Goal: Navigation & Orientation: Find specific page/section

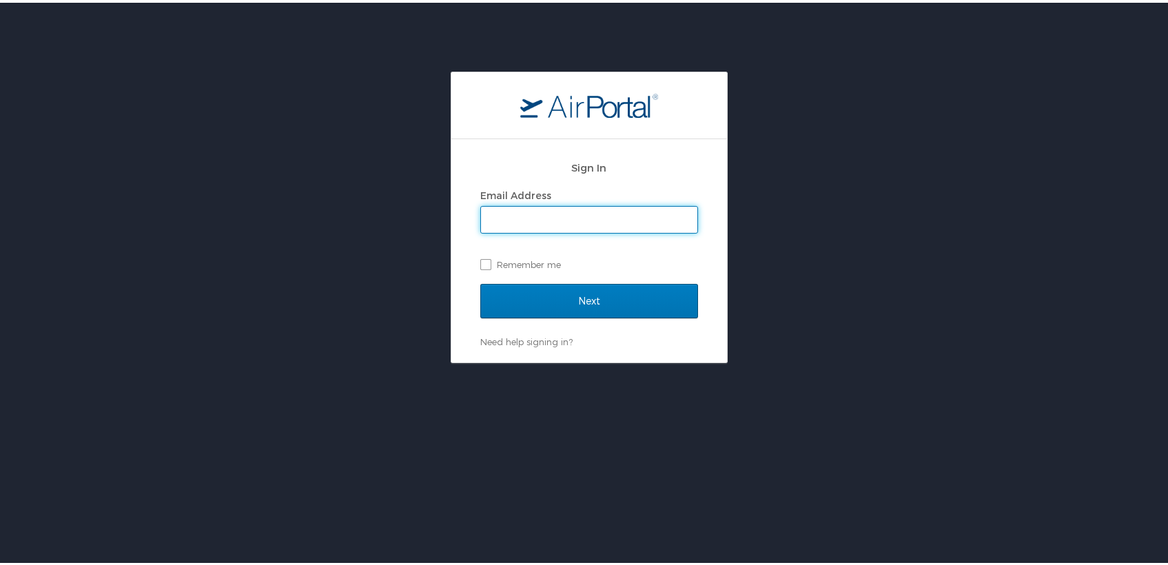
click at [518, 219] on input "Email Address" at bounding box center [589, 217] width 216 height 26
type input "armyvet1960@yahoo.com"
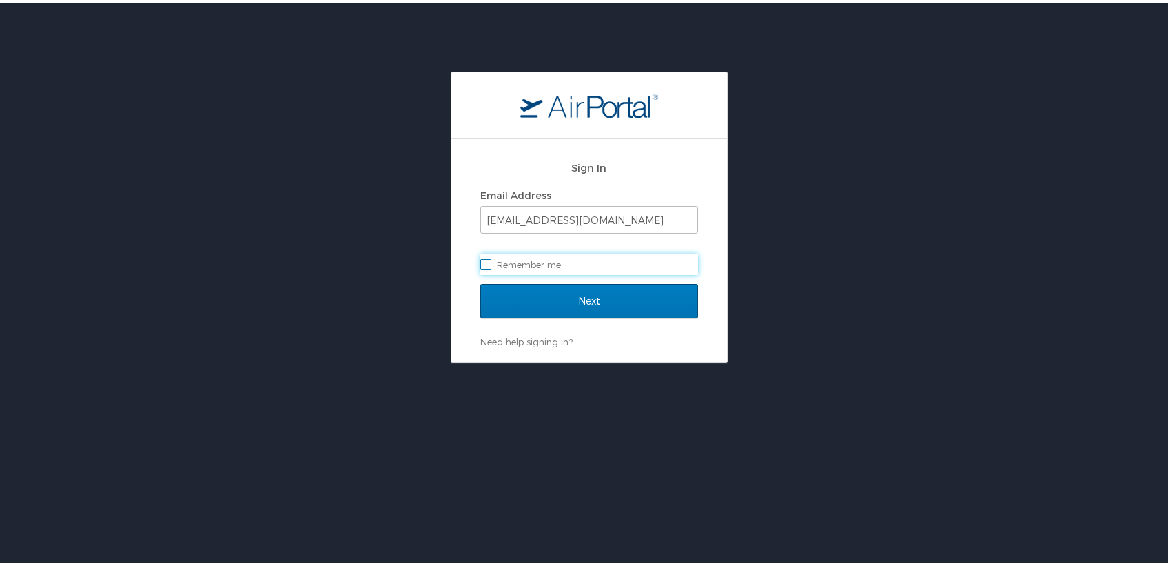
click at [533, 264] on label "Remember me" at bounding box center [589, 262] width 218 height 21
click at [489, 264] on input "Remember me" at bounding box center [484, 260] width 9 height 9
checkbox input "true"
click at [565, 301] on input "Next" at bounding box center [589, 298] width 218 height 34
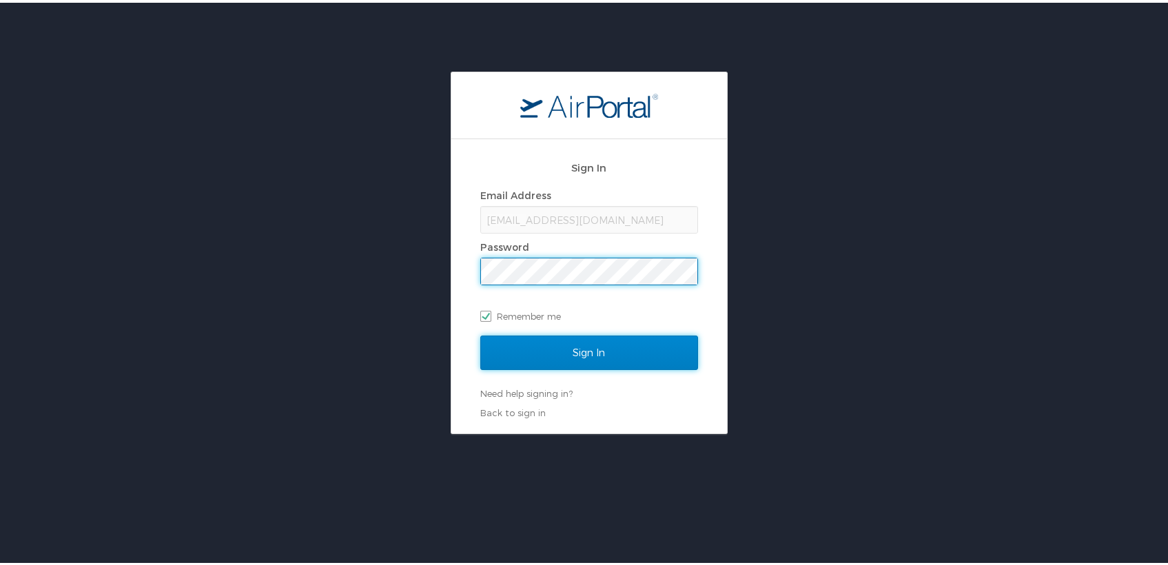
click at [570, 347] on input "Sign In" at bounding box center [589, 350] width 218 height 34
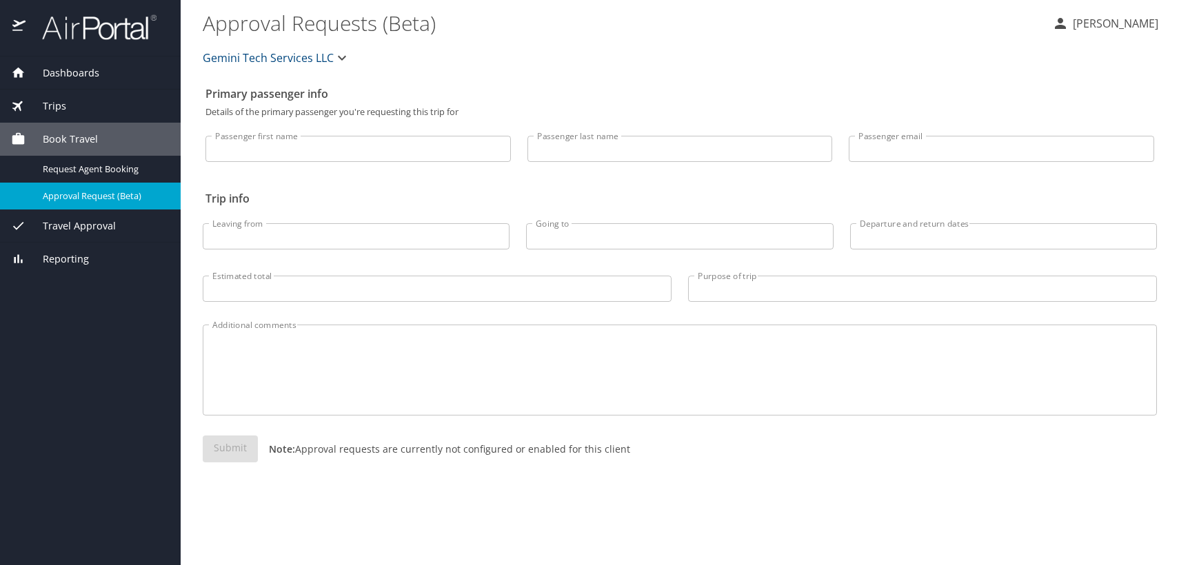
click at [90, 227] on span "Travel Approval" at bounding box center [71, 225] width 90 height 15
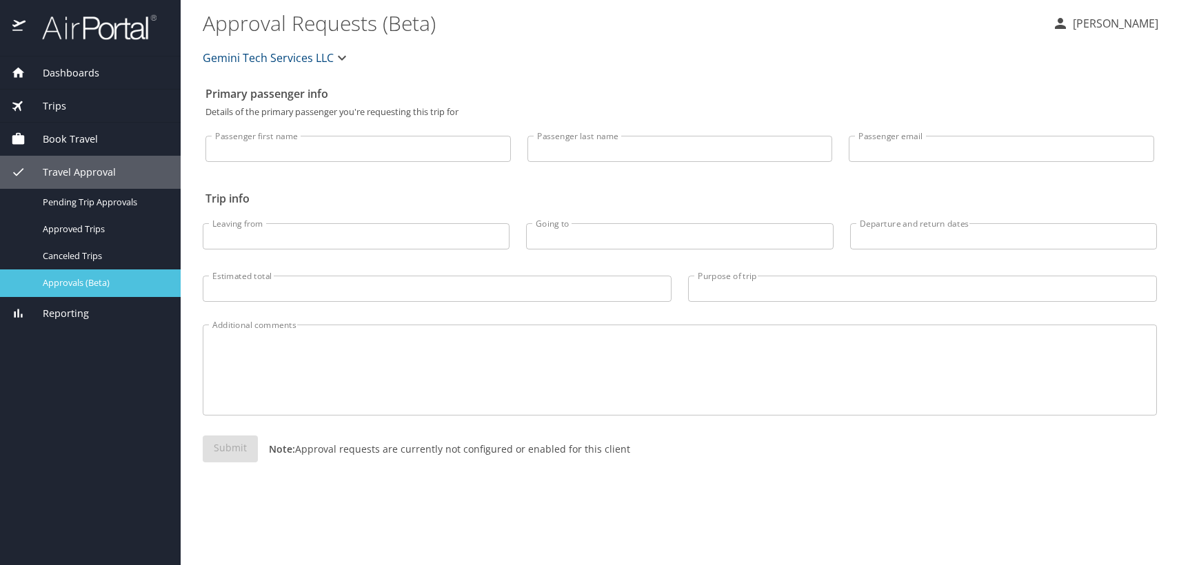
click at [75, 278] on span "Approvals (Beta)" at bounding box center [103, 282] width 121 height 13
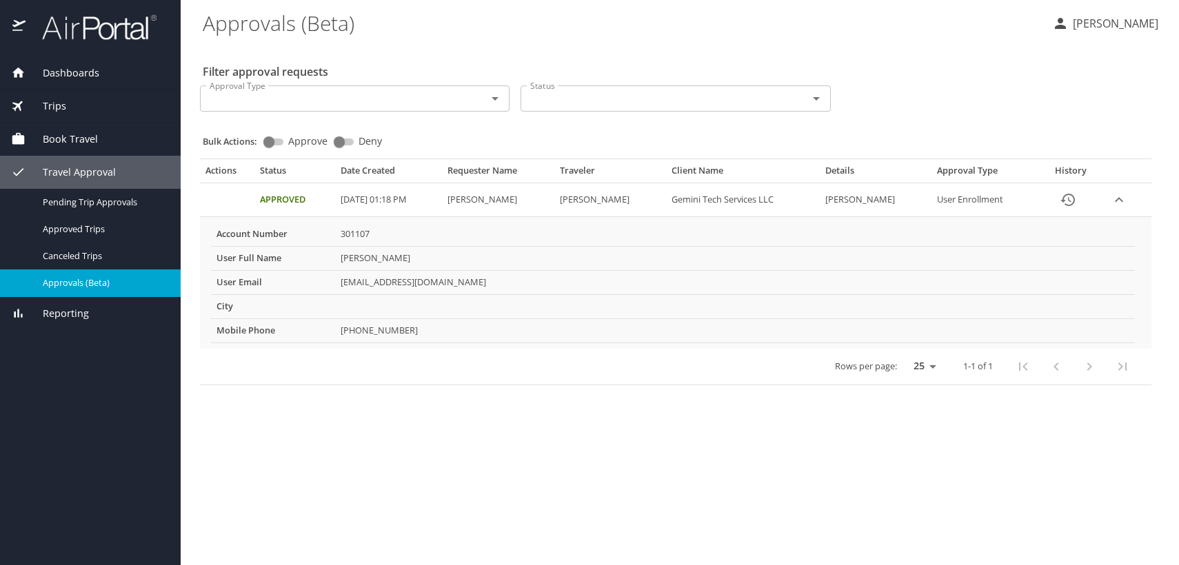
click at [68, 68] on span "Dashboards" at bounding box center [63, 72] width 74 height 15
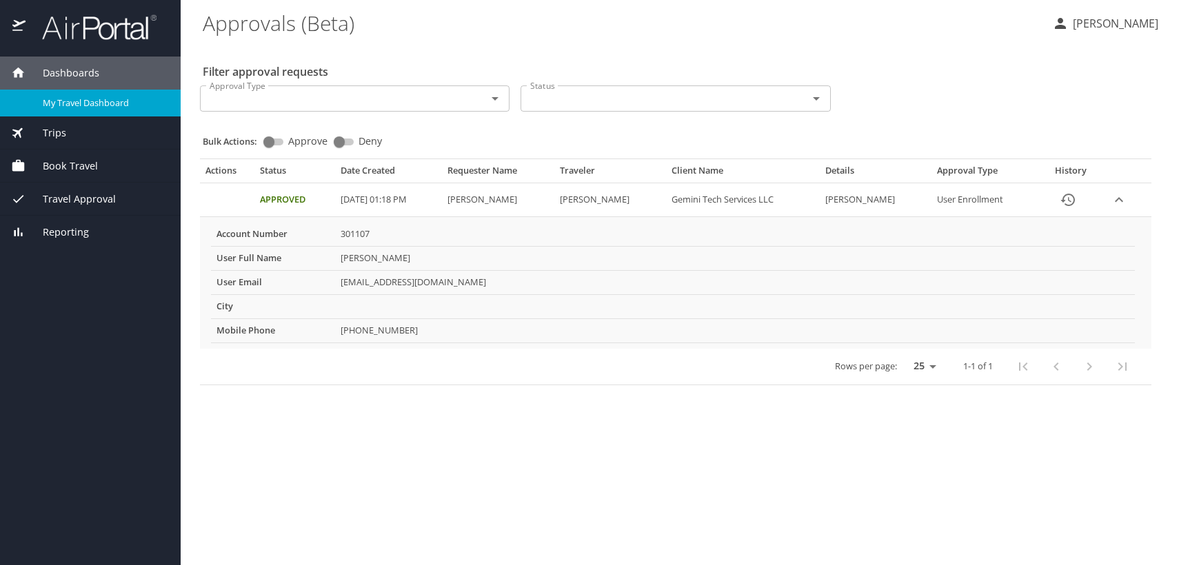
click at [79, 103] on span "My Travel Dashboard" at bounding box center [103, 102] width 121 height 13
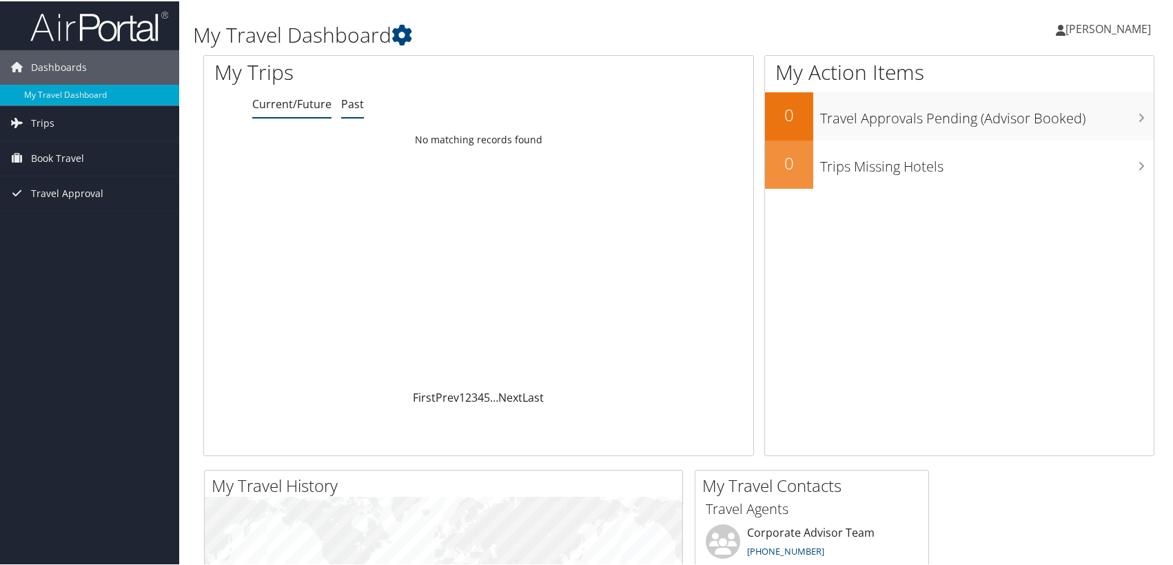
click at [350, 99] on link "Past" at bounding box center [352, 102] width 23 height 15
click at [33, 118] on span "Trips" at bounding box center [42, 122] width 23 height 34
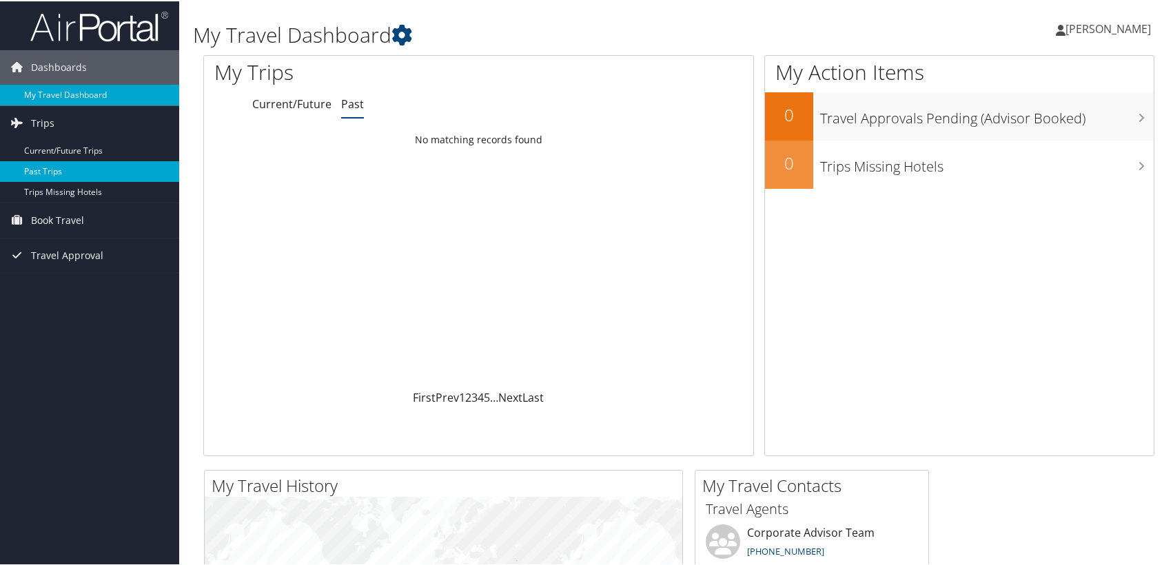
click at [55, 167] on link "Past Trips" at bounding box center [89, 170] width 179 height 21
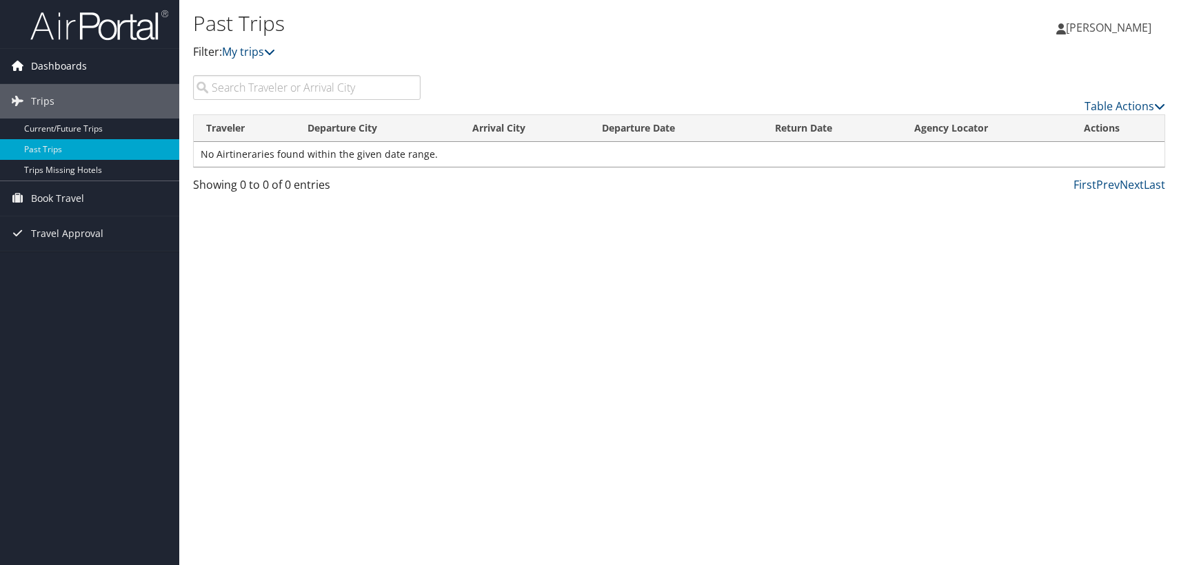
click at [48, 70] on span "Dashboards" at bounding box center [59, 66] width 56 height 34
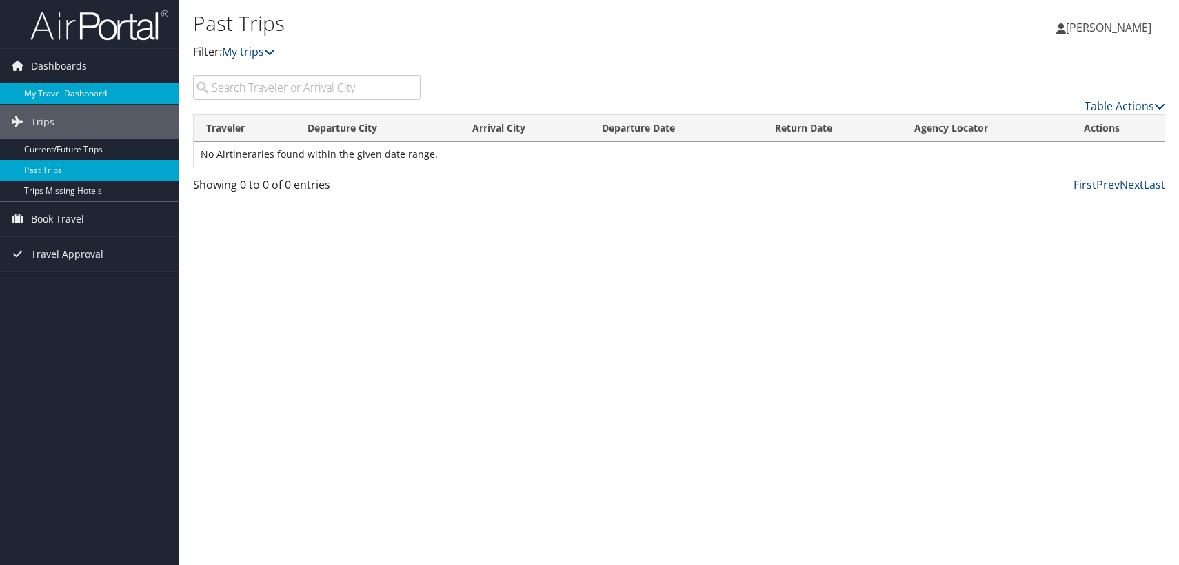
click at [60, 90] on link "My Travel Dashboard" at bounding box center [89, 93] width 179 height 21
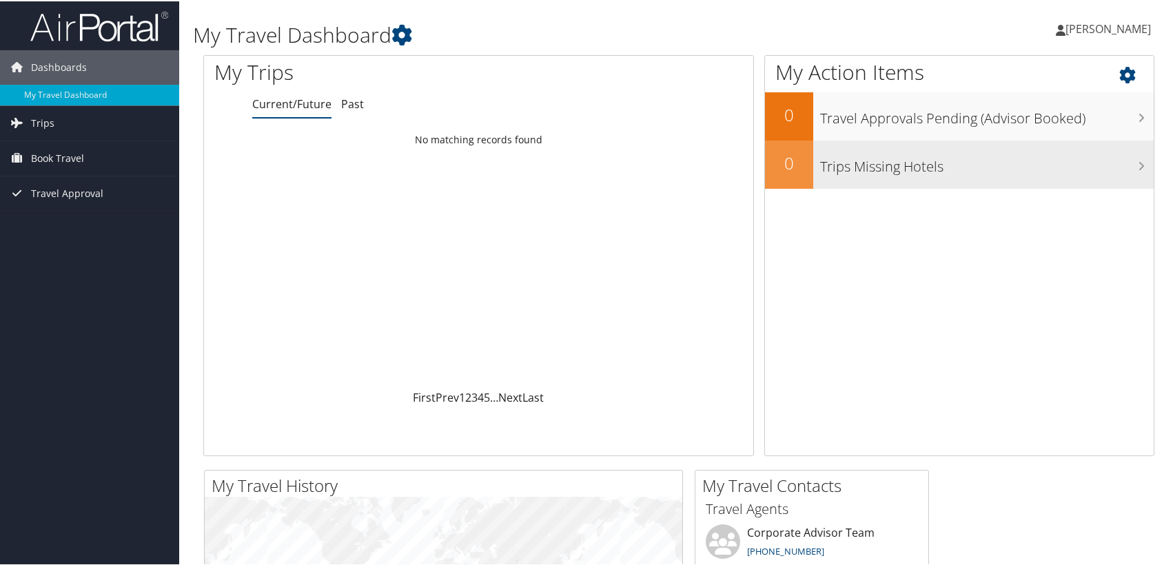
click at [840, 160] on h3 "Trips Missing Hotels" at bounding box center [987, 162] width 334 height 26
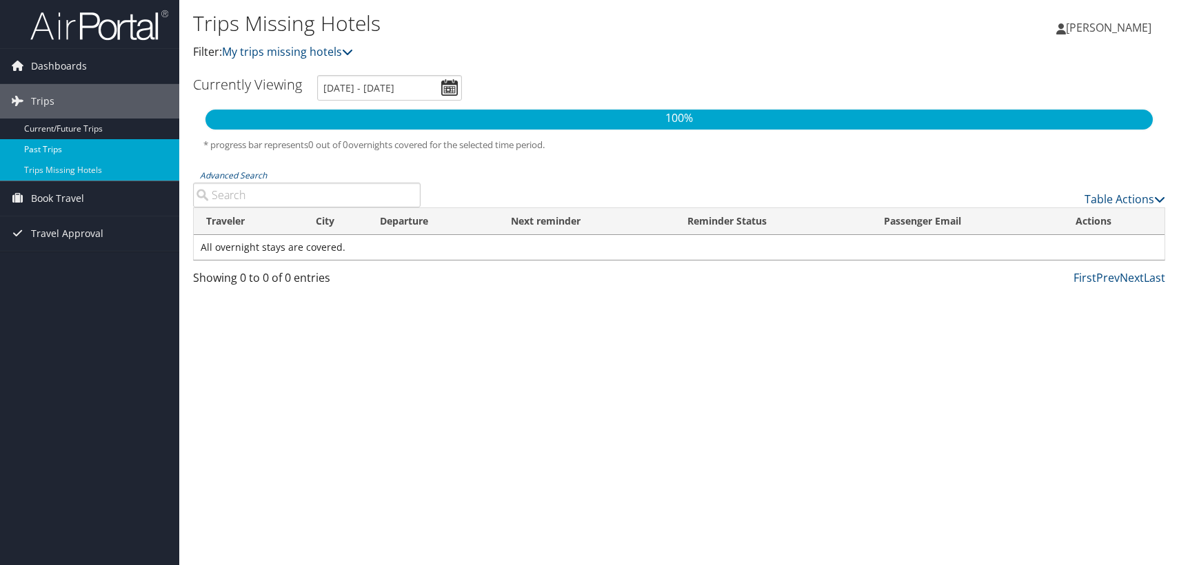
click at [33, 149] on link "Past Trips" at bounding box center [89, 149] width 179 height 21
